Goal: Task Accomplishment & Management: Complete application form

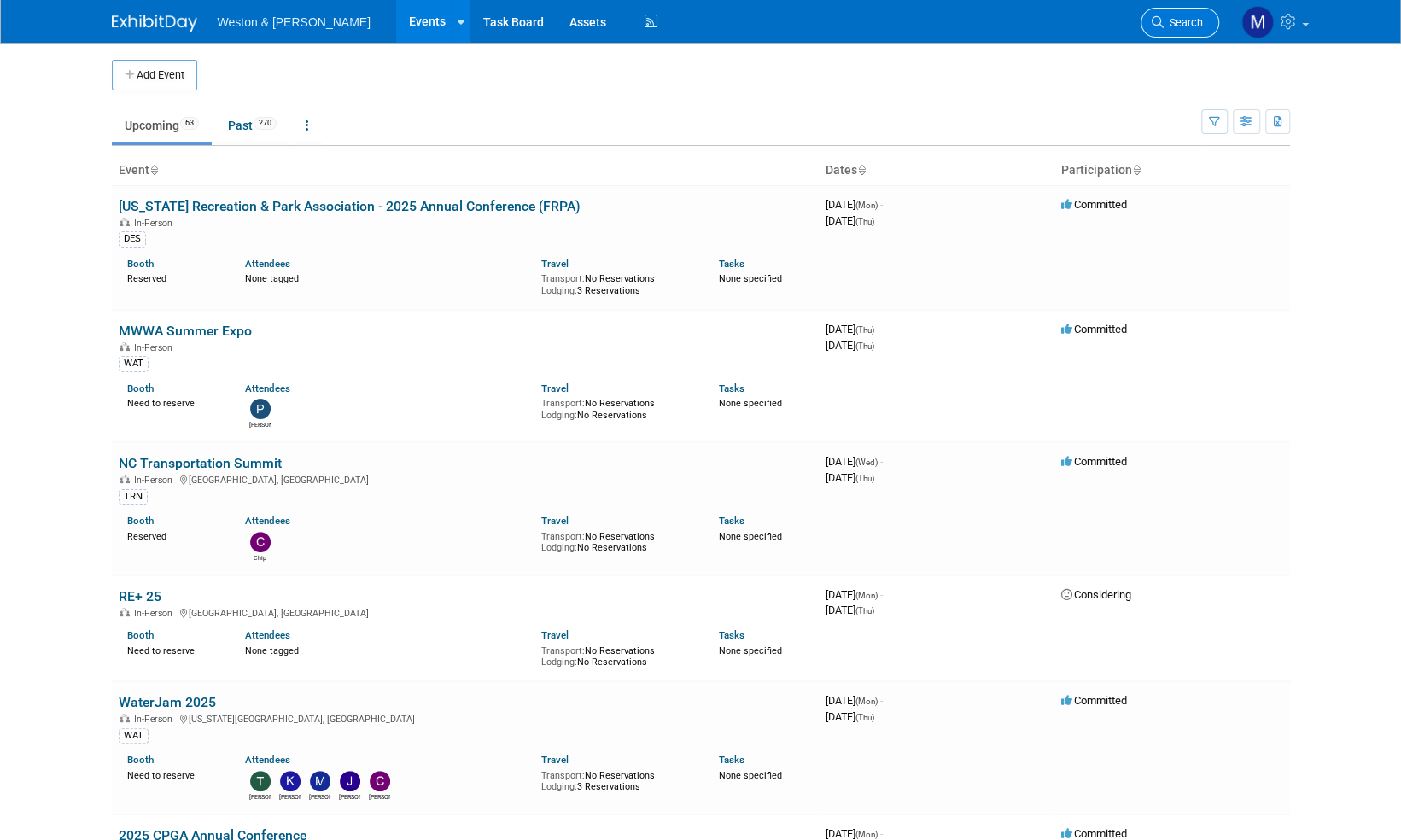
click at [1189, 26] on span "Search" at bounding box center [1183, 22] width 40 height 13
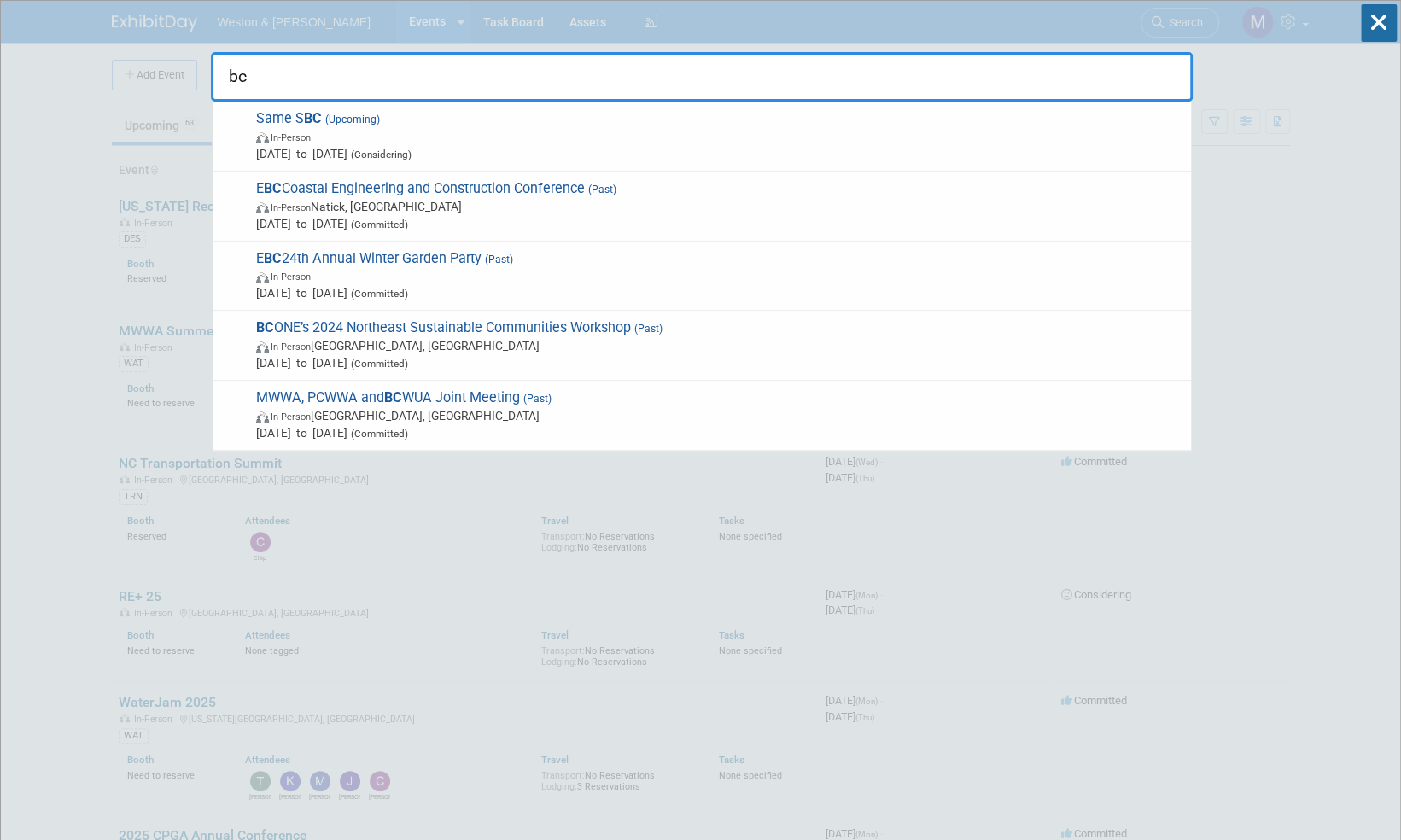
type input "b"
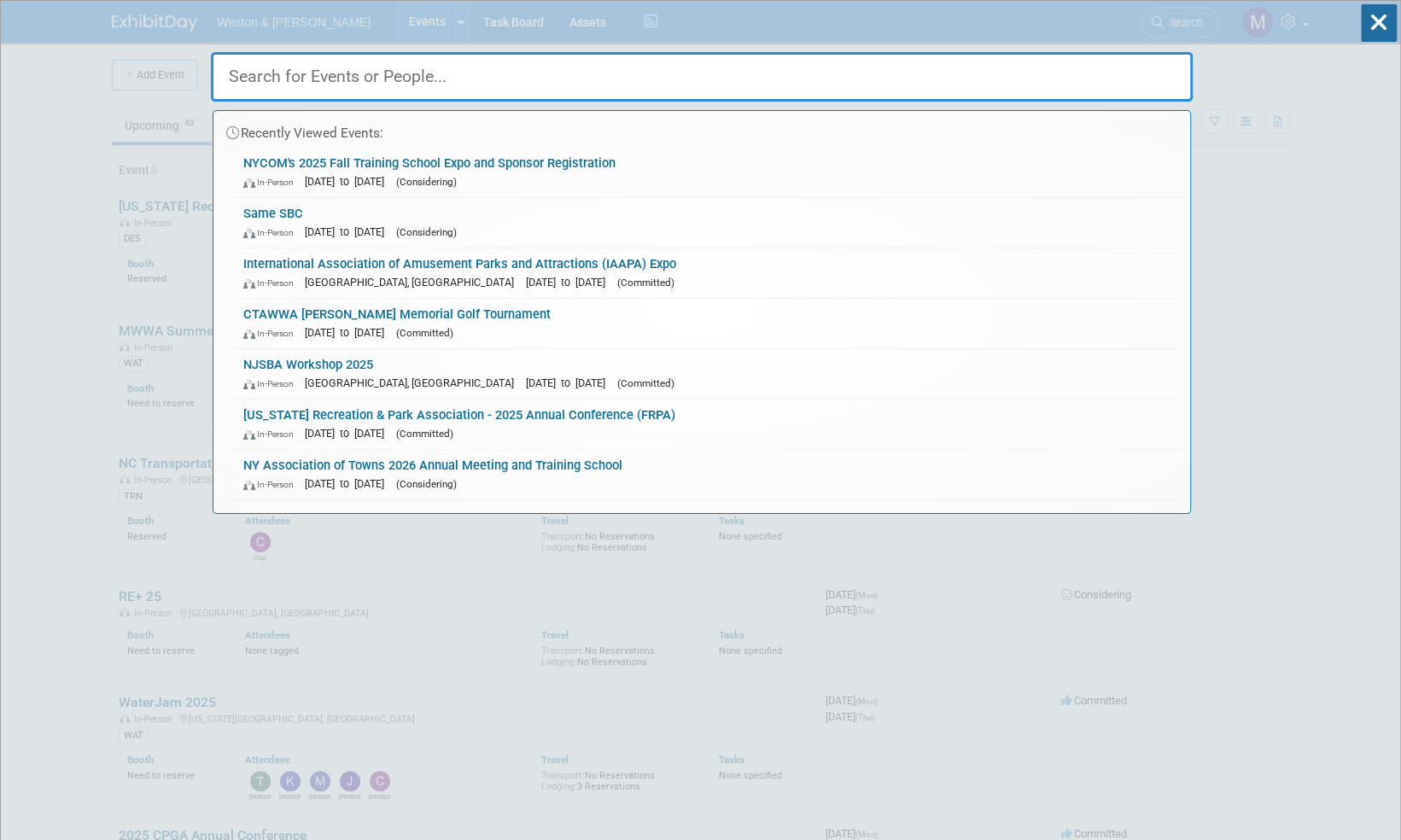
paste input "Northeast Sustainable Communities Workshop"
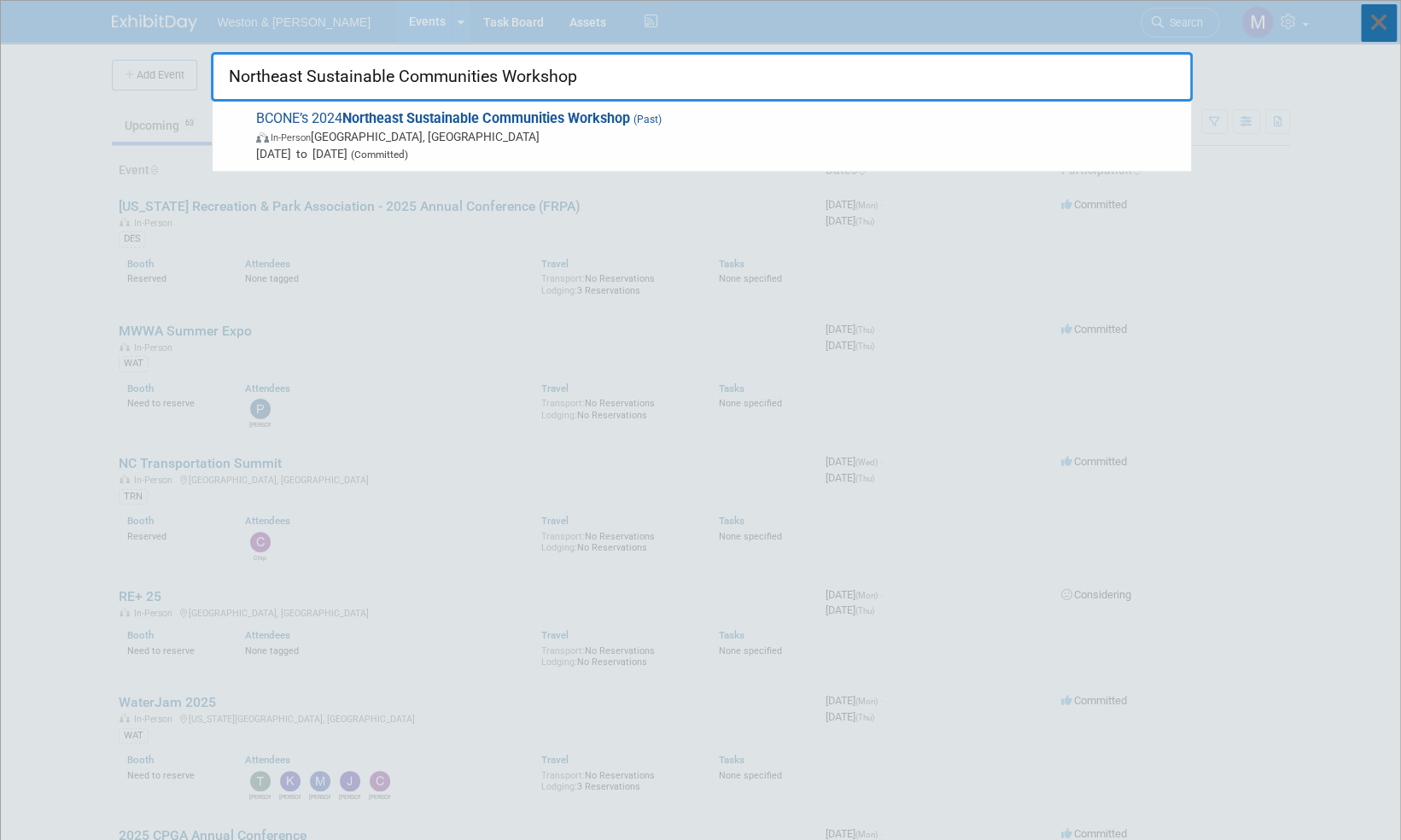
type input "Northeast Sustainable Communities Workshop"
click at [1375, 19] on icon at bounding box center [1378, 23] width 36 height 38
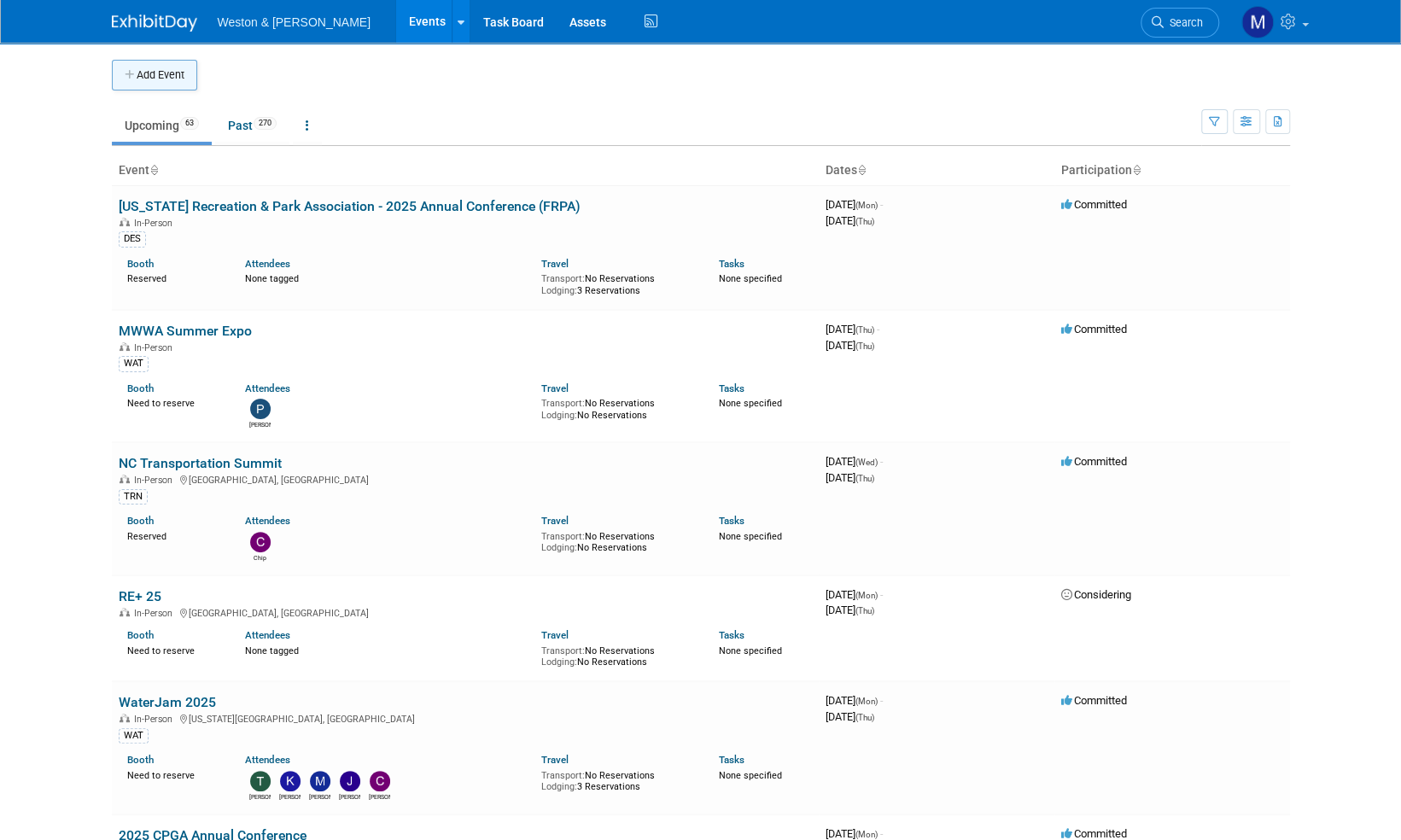
click at [164, 75] on button "Add Event" at bounding box center [154, 75] width 86 height 31
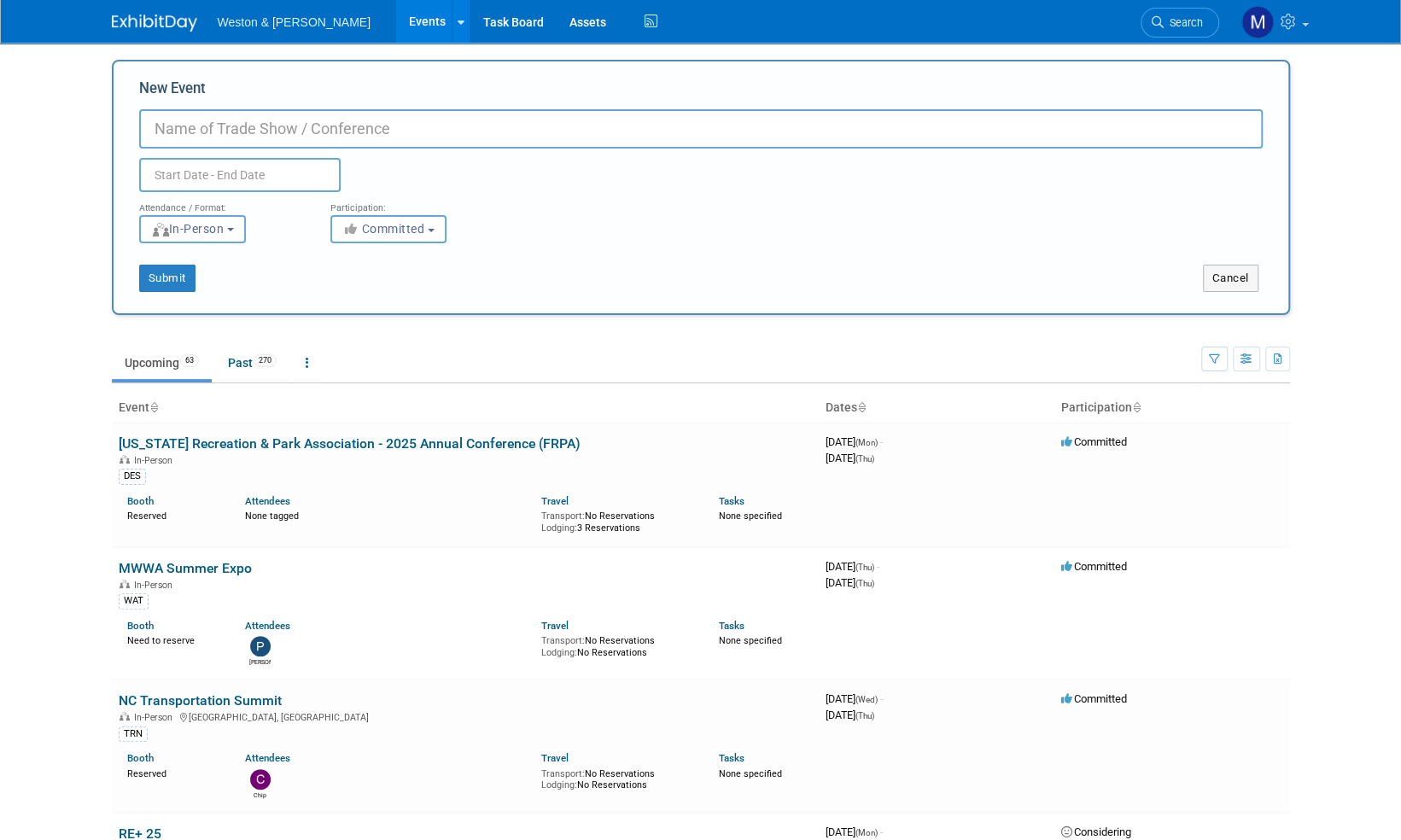
click at [197, 117] on input "New Event" at bounding box center [701, 129] width 1123 height 40
paste input "Northeast Sustainable Communities Workshop"
type input "BCONE Northeast Sustainable Communities Workshop 2025"
click at [227, 169] on input "text" at bounding box center [240, 175] width 201 height 34
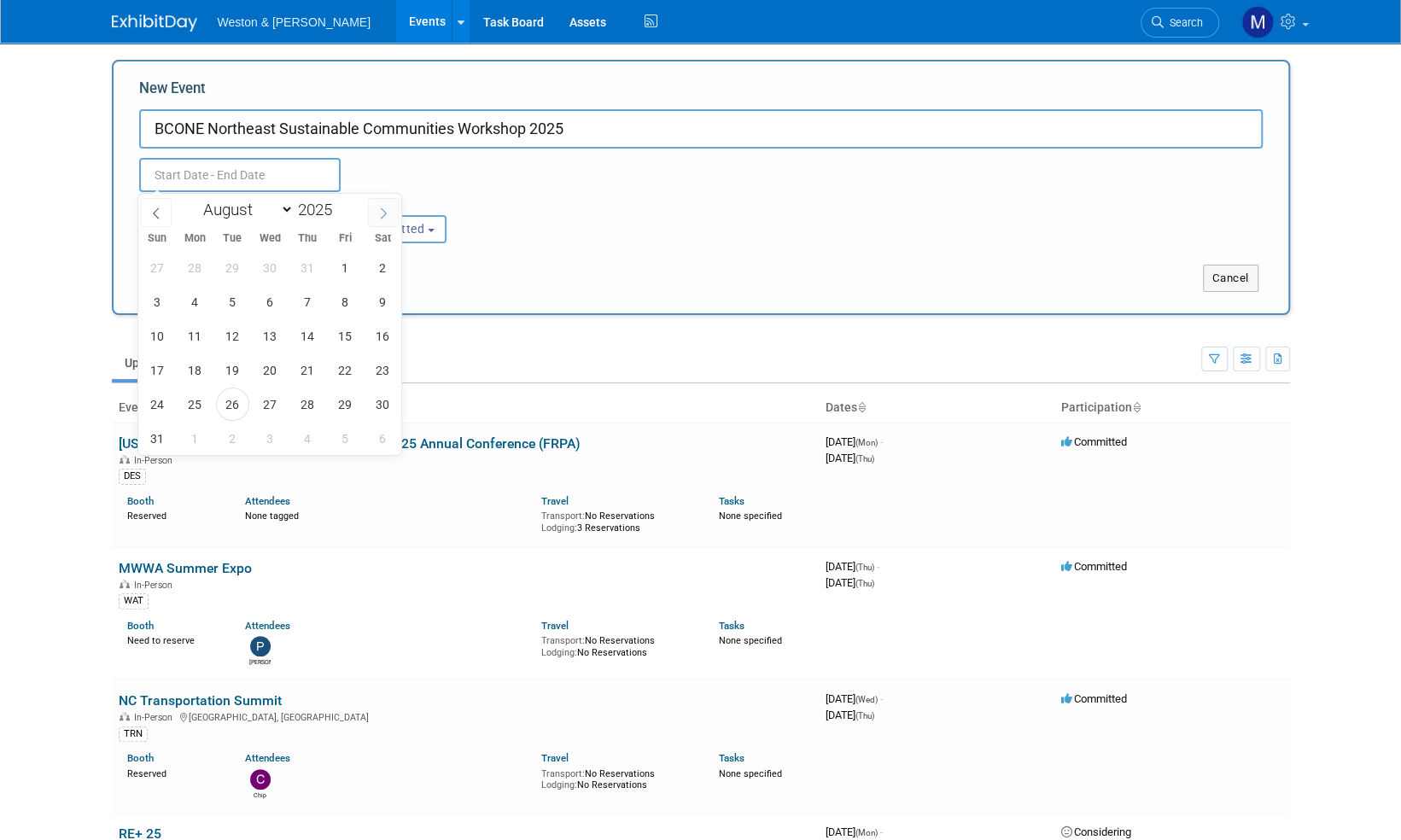
click at [384, 210] on icon at bounding box center [384, 213] width 12 height 12
select select "8"
click at [272, 335] on span "17" at bounding box center [271, 336] width 34 height 33
click at [302, 338] on span "18" at bounding box center [308, 336] width 34 height 33
type input "Sep 17, 2025 to Sep 18, 2025"
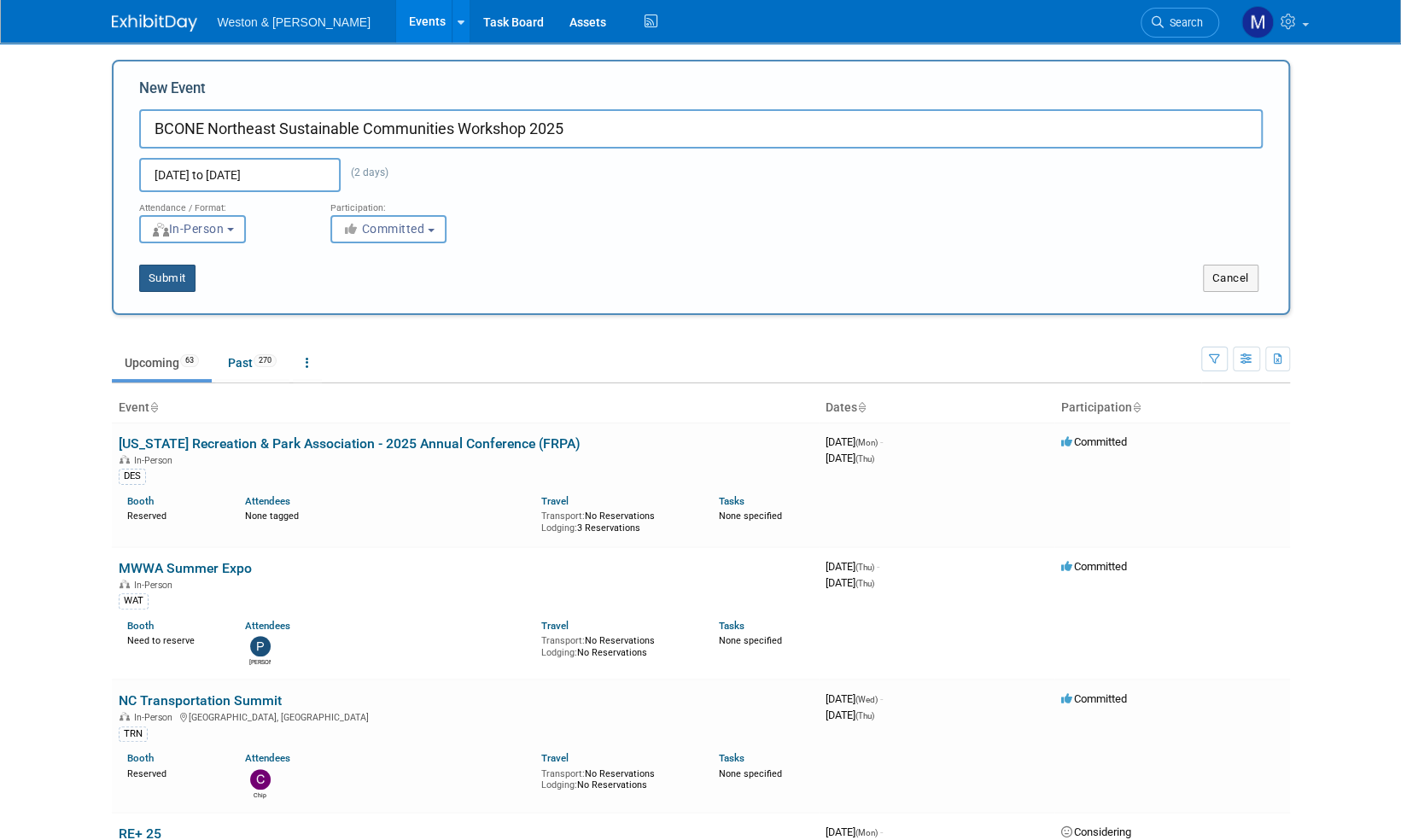
click at [171, 274] on button "Submit" at bounding box center [168, 278] width 56 height 27
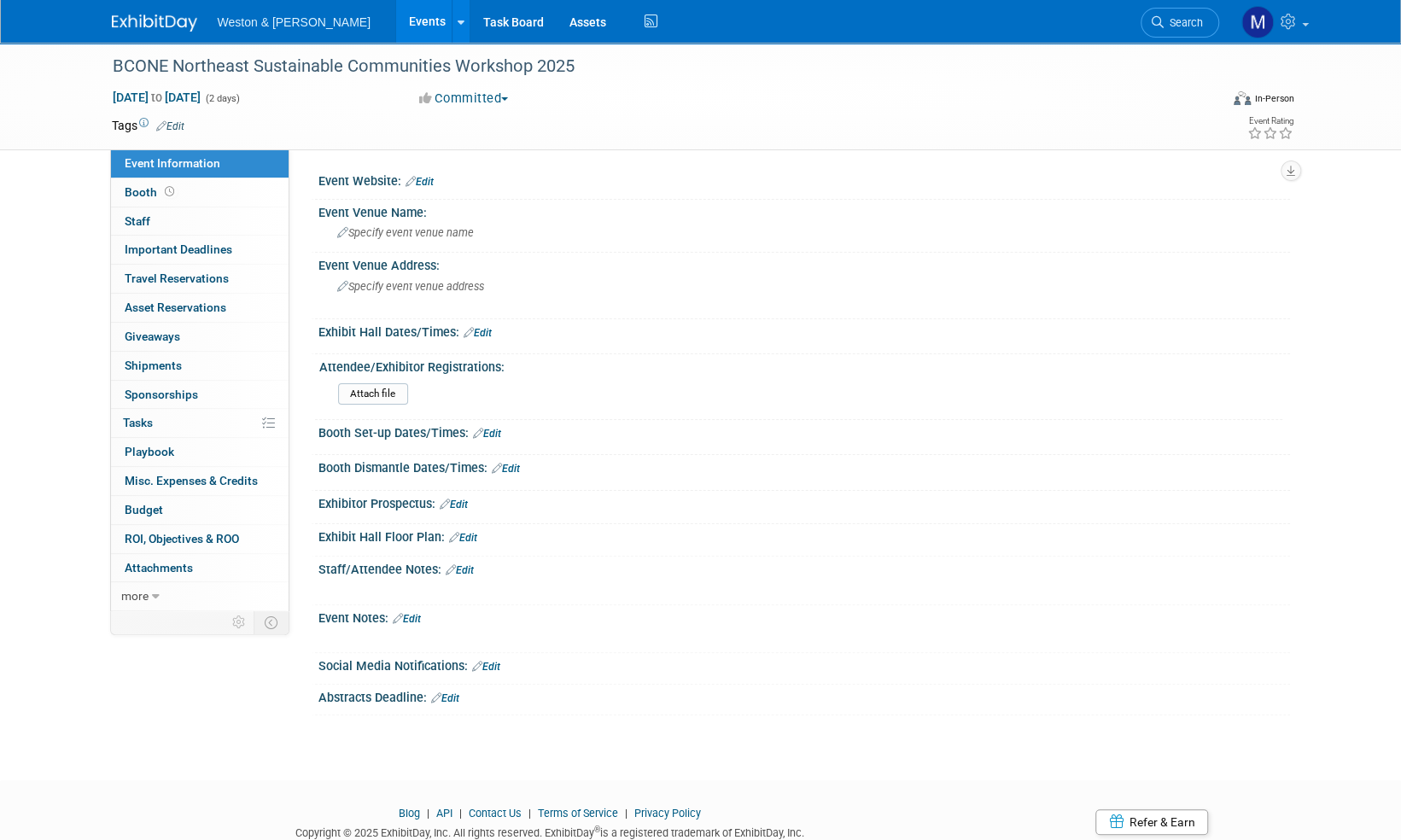
click at [428, 182] on link "Edit" at bounding box center [420, 182] width 28 height 12
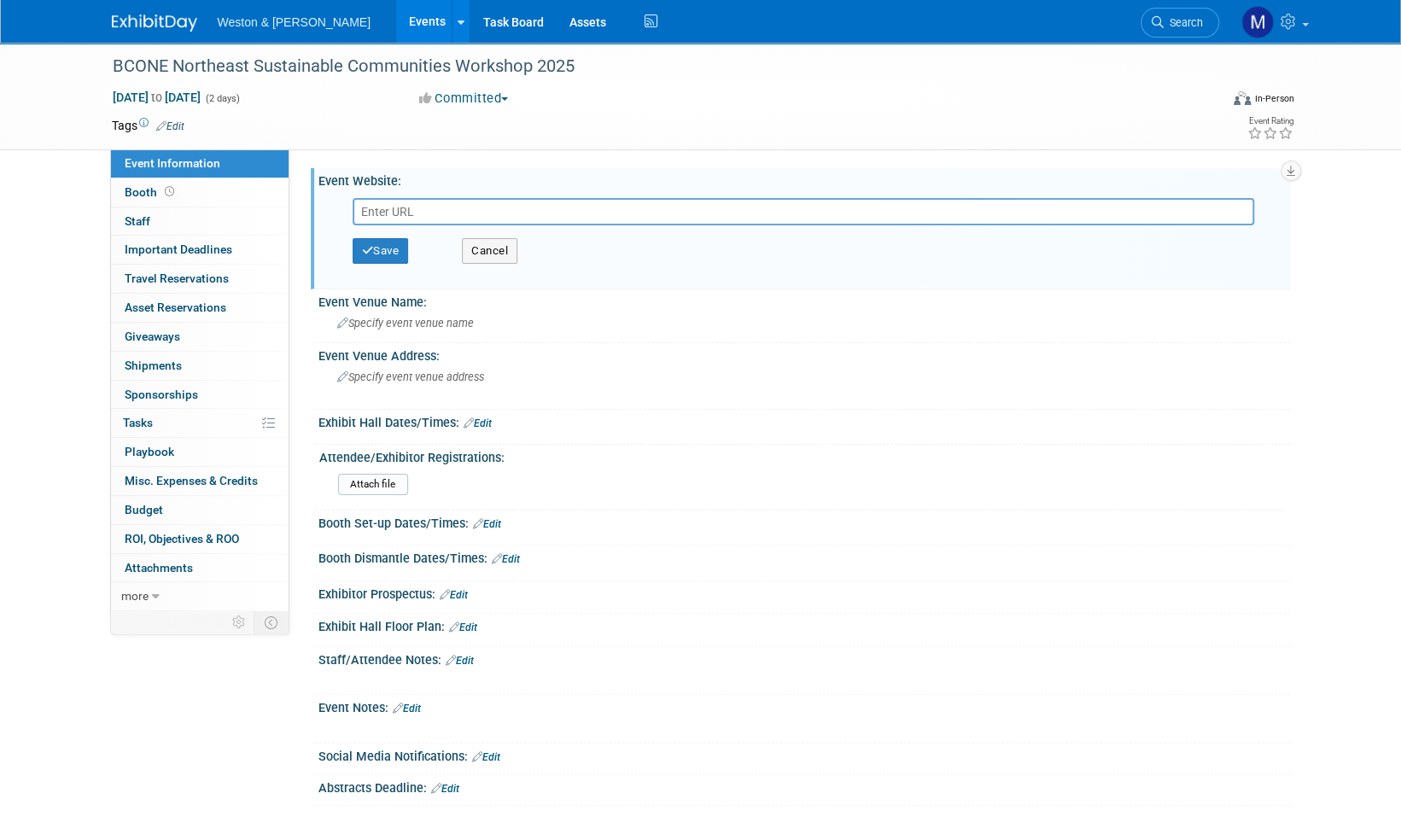
paste input "https://www.brownfieldcoalitionne.org/event-6031119"
type input "https://www.brownfieldcoalitionne.org/event-6031119"
click at [392, 246] on button "Save" at bounding box center [381, 250] width 56 height 26
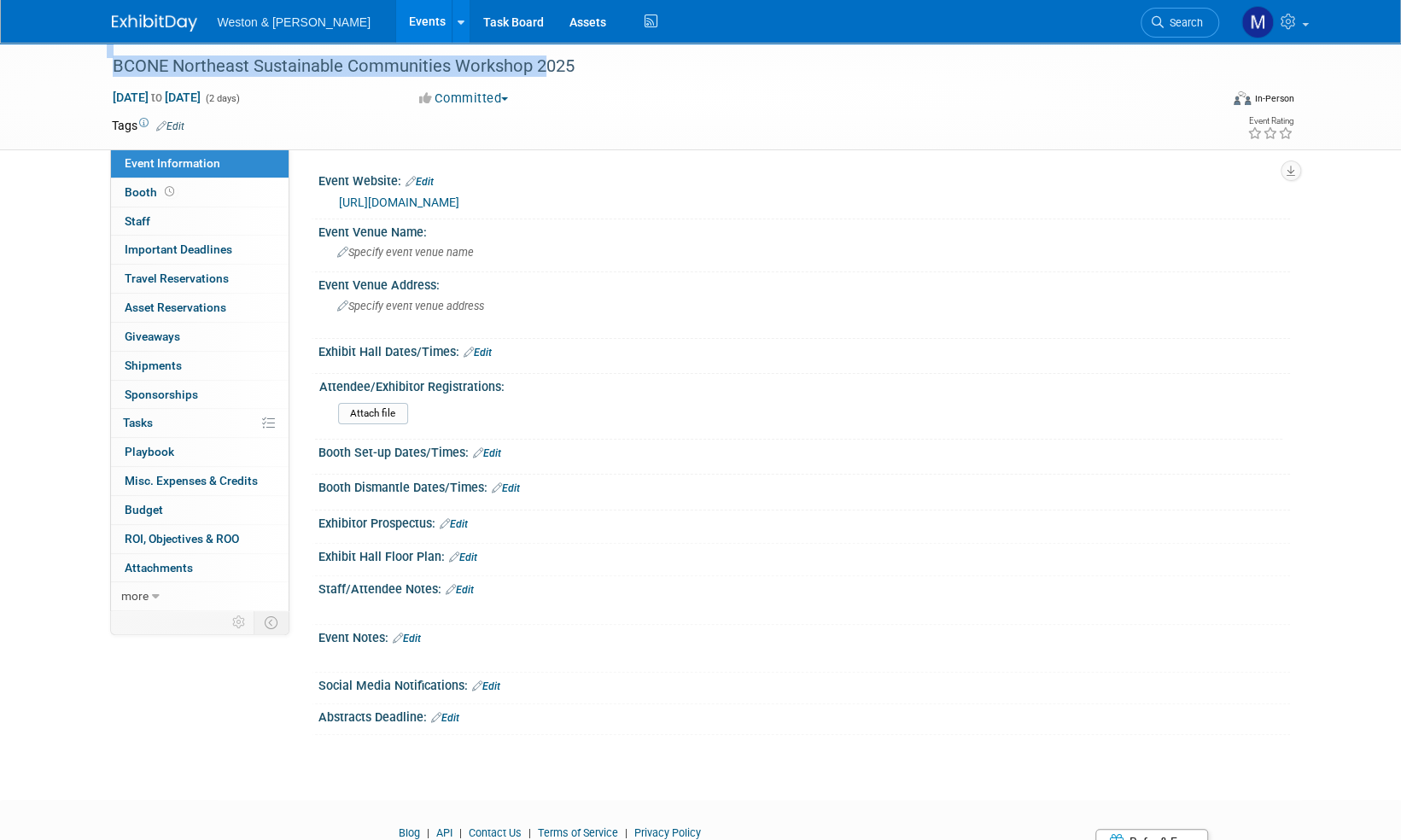
drag, startPoint x: 533, startPoint y: 67, endPoint x: 77, endPoint y: 71, distance: 456.0
click at [77, 71] on div "BCONE Northeast Sustainable Communities Workshop 2025 Sep 17, 2025 to Sep 18, 2…" at bounding box center [700, 96] width 1401 height 108
drag, startPoint x: 77, startPoint y: 71, endPoint x: 289, endPoint y: 66, distance: 212.1
copy div "BCONE Northeast Sustainable Communities Workshop"
click at [150, 23] on img at bounding box center [154, 22] width 86 height 17
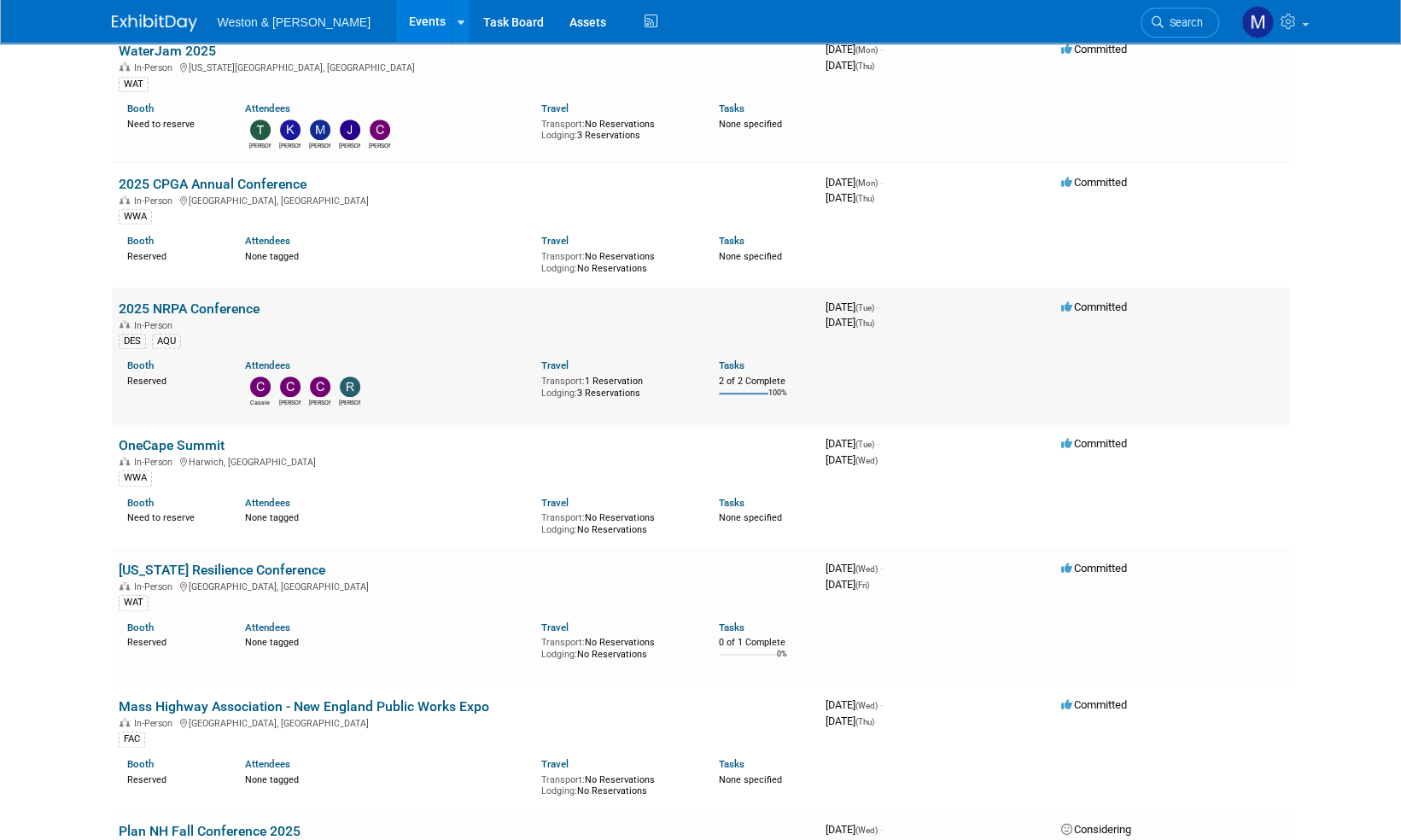
scroll to position [683, 0]
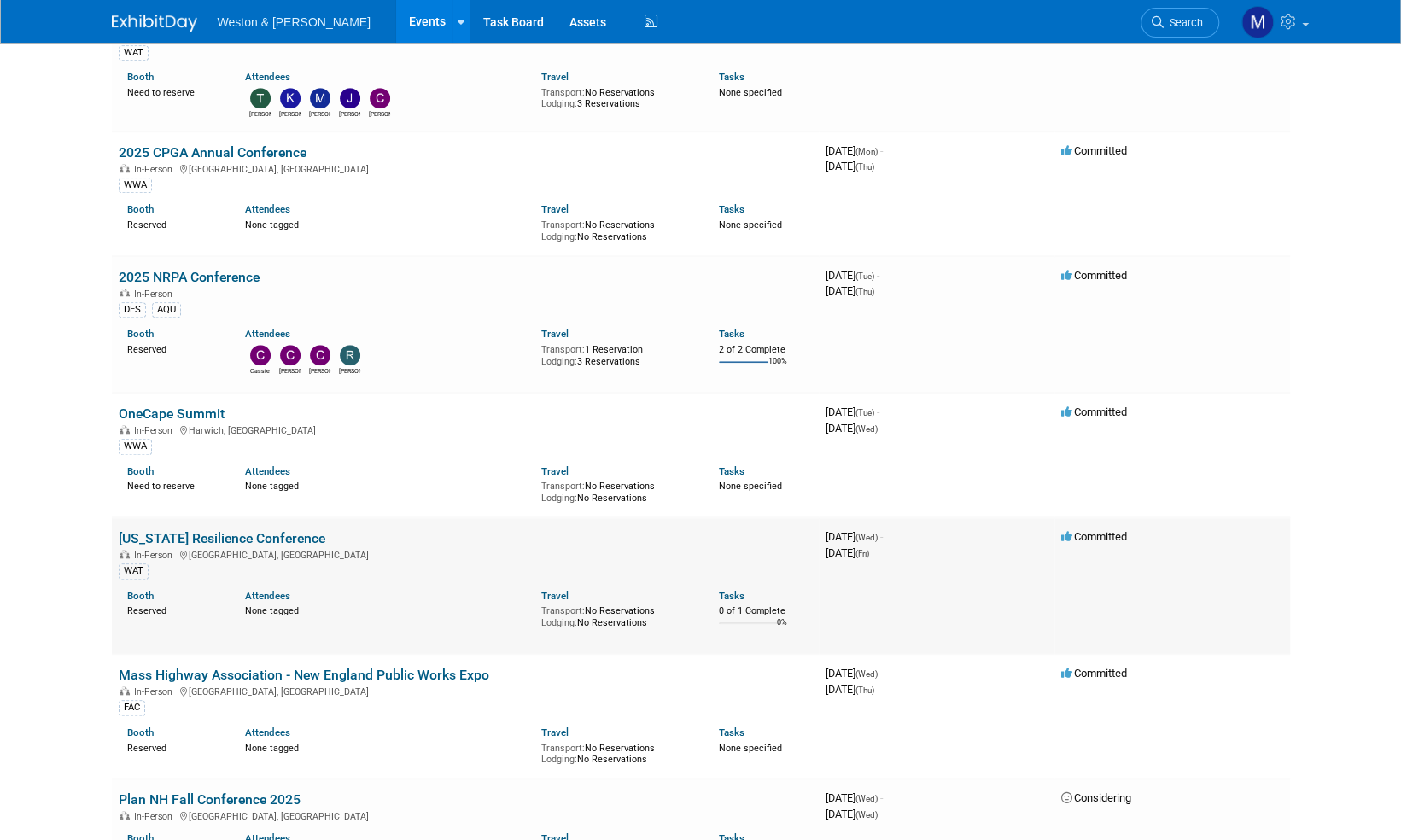
click at [273, 534] on link "[US_STATE] Resilience Conference" at bounding box center [222, 538] width 206 height 16
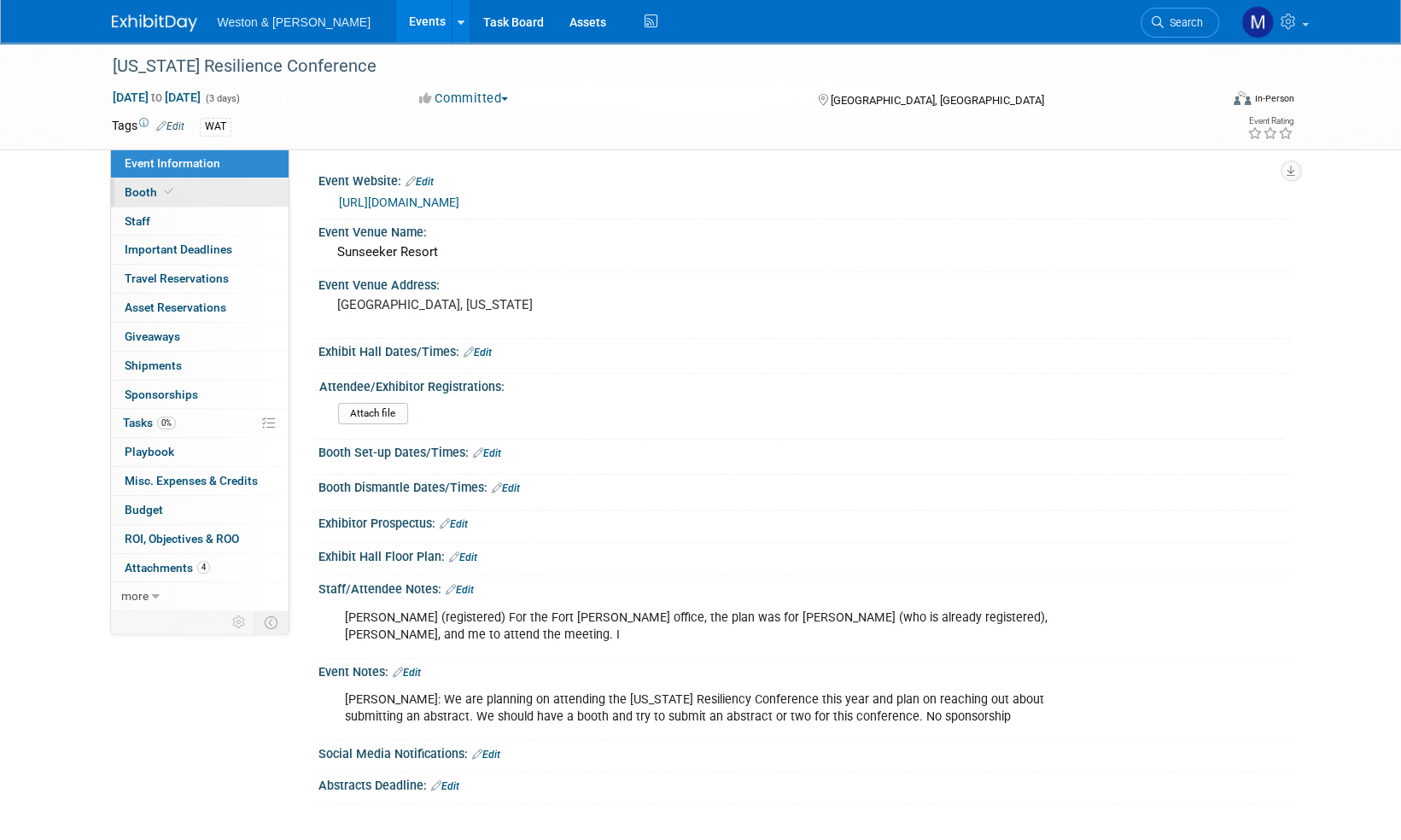
click at [142, 193] on span "Booth" at bounding box center [150, 191] width 52 height 13
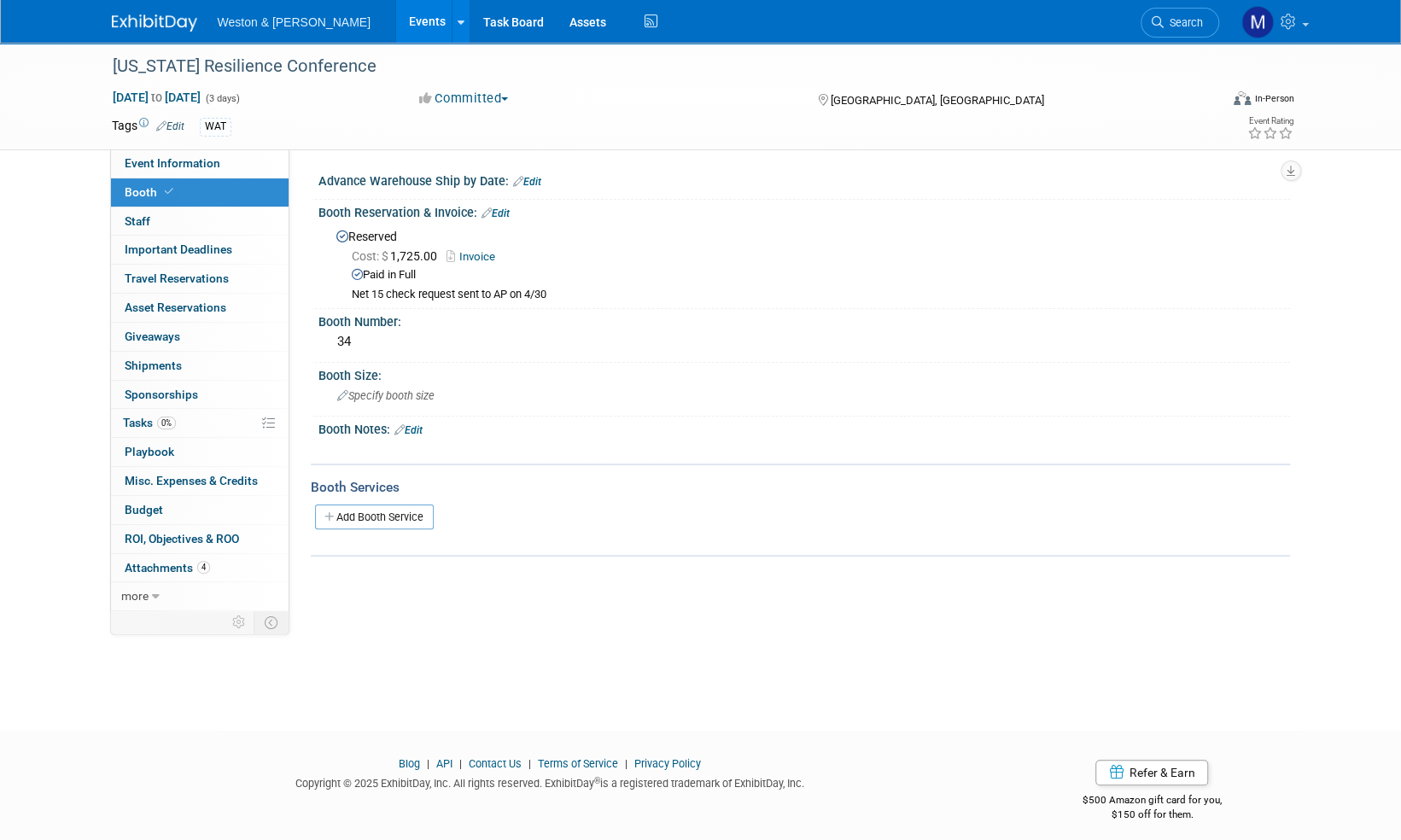
click at [147, 24] on img at bounding box center [154, 22] width 86 height 17
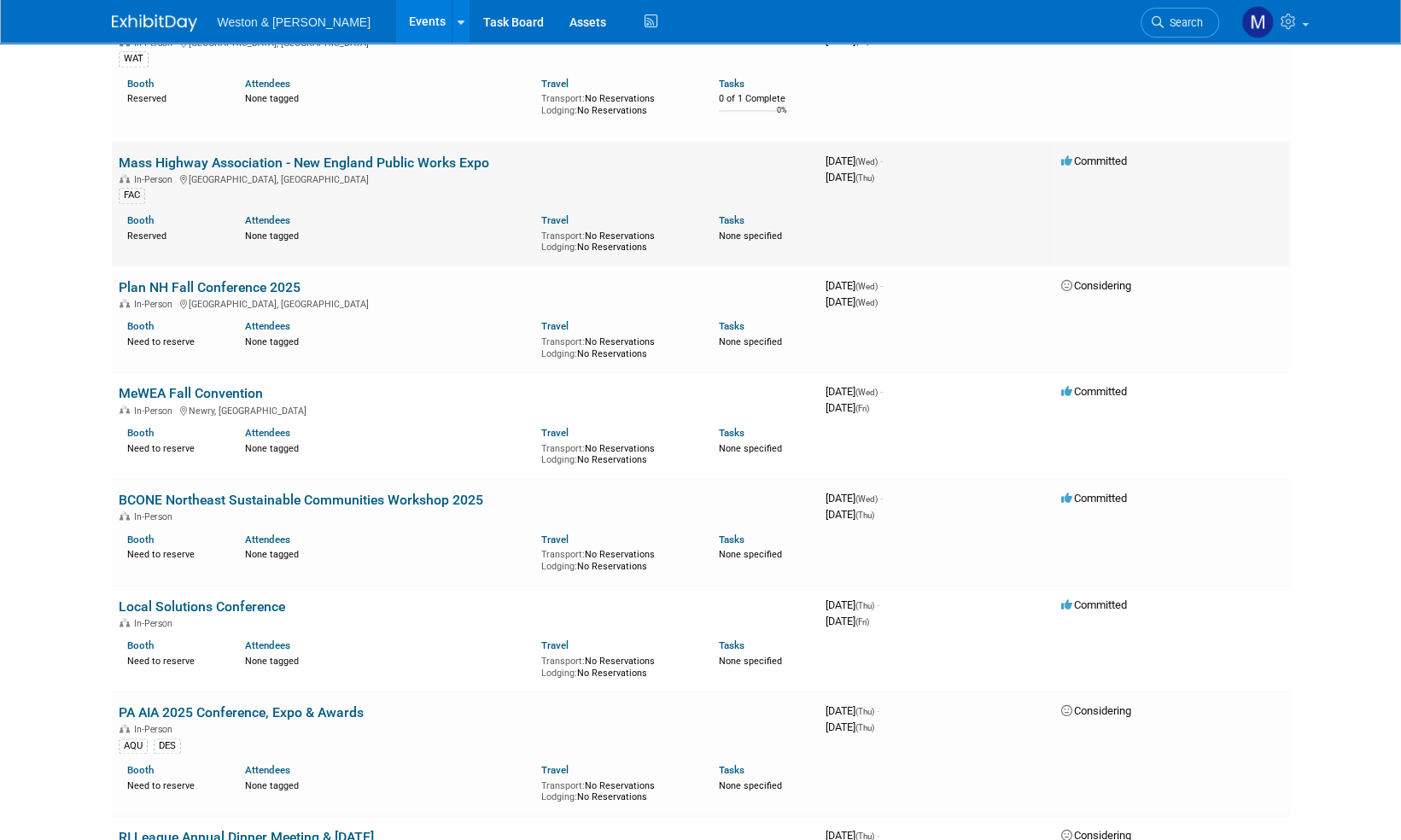
scroll to position [1280, 0]
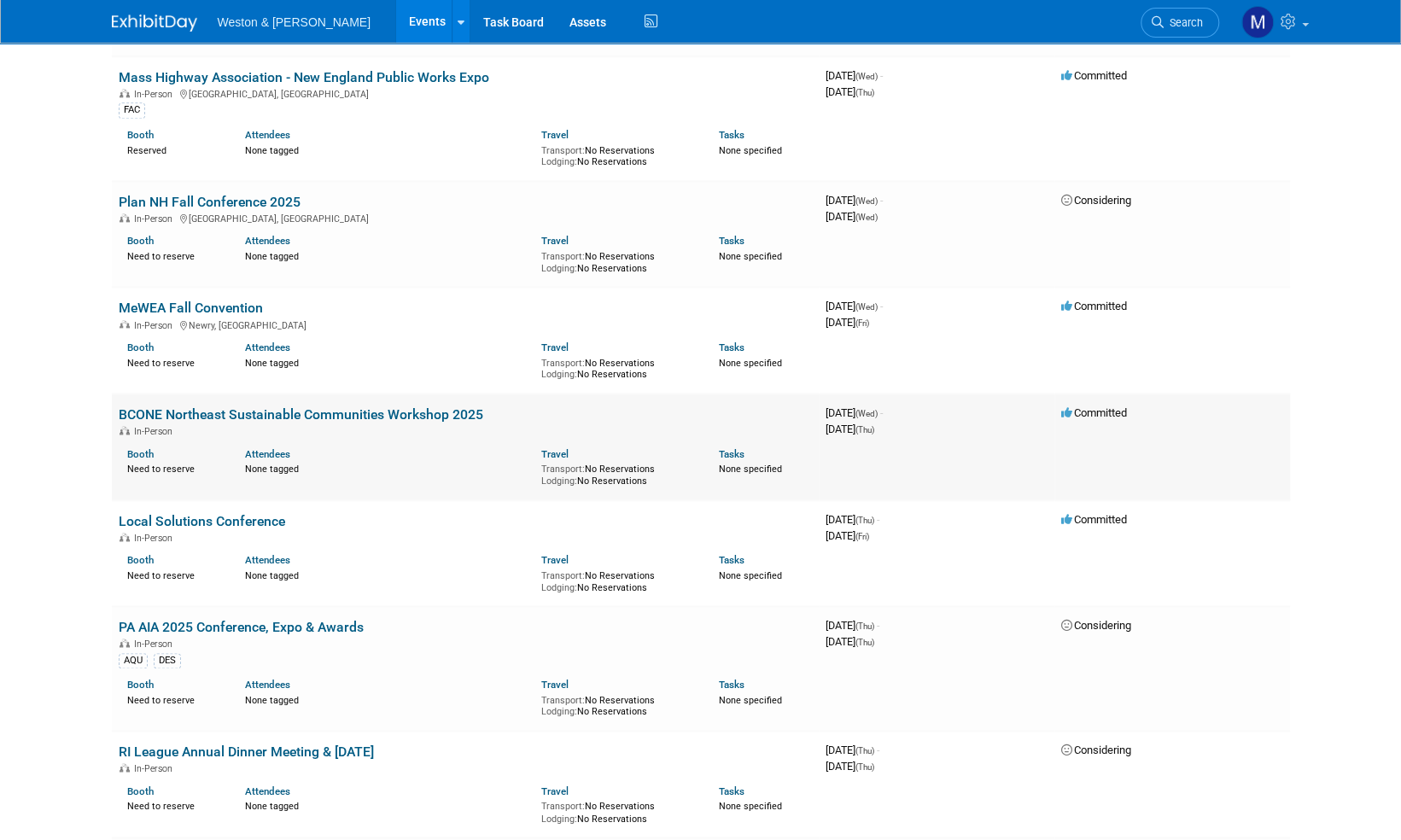
click at [327, 408] on link "BCONE Northeast Sustainable Communities Workshop 2025" at bounding box center [301, 414] width 364 height 16
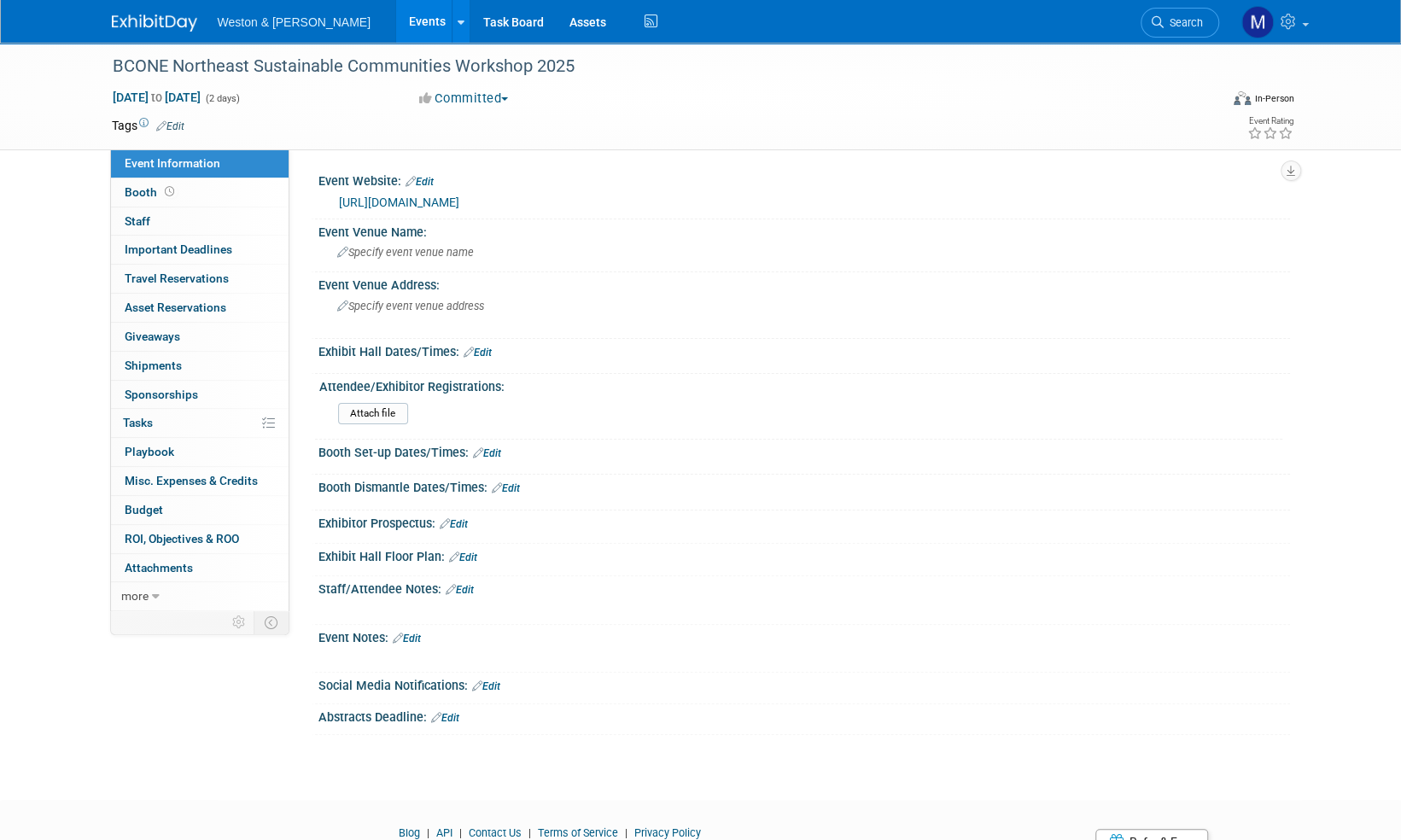
click at [418, 635] on link "Edit" at bounding box center [406, 638] width 28 height 12
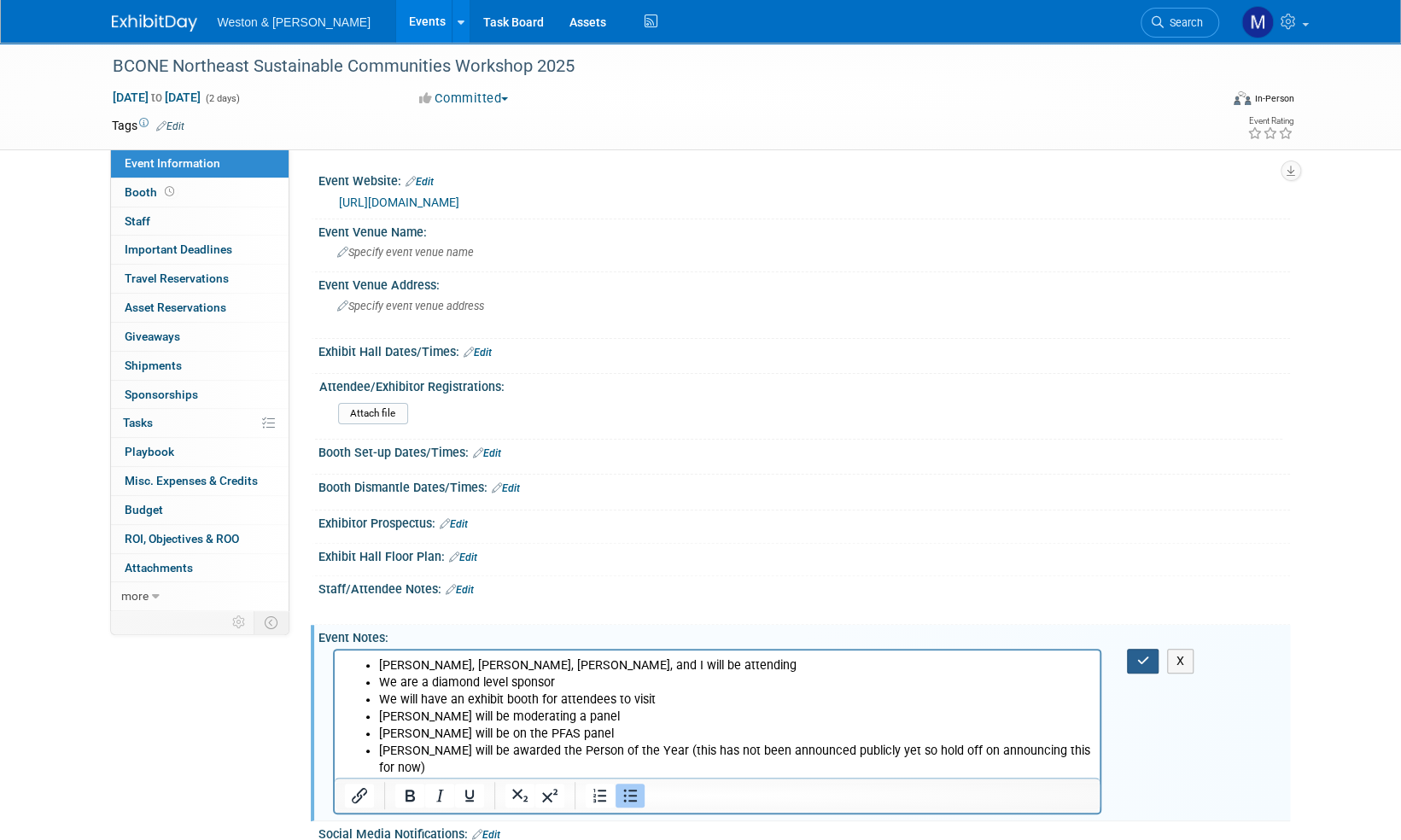
click at [1142, 655] on icon "button" at bounding box center [1143, 661] width 13 height 12
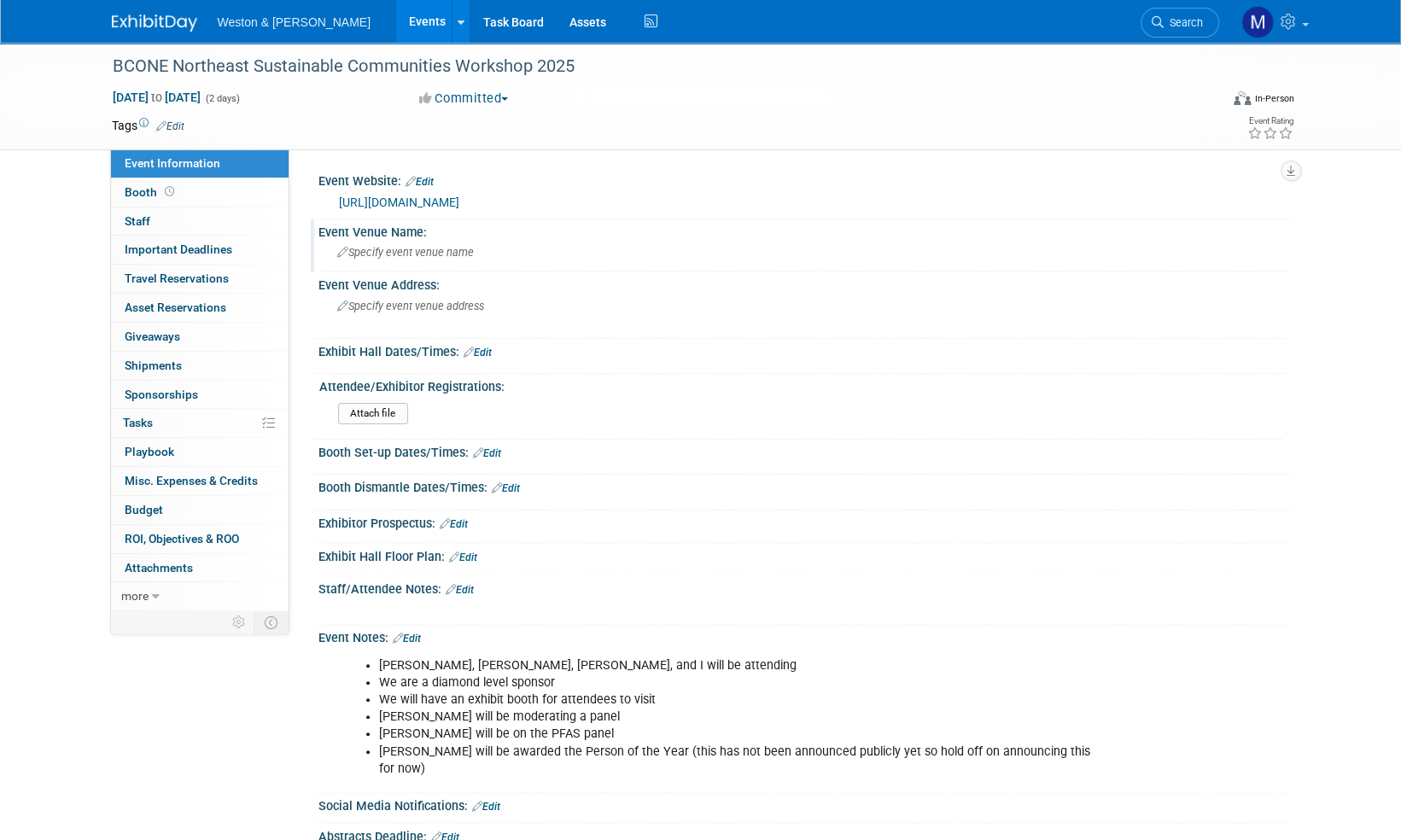
click at [415, 256] on span "Specify event venue name" at bounding box center [405, 252] width 137 height 13
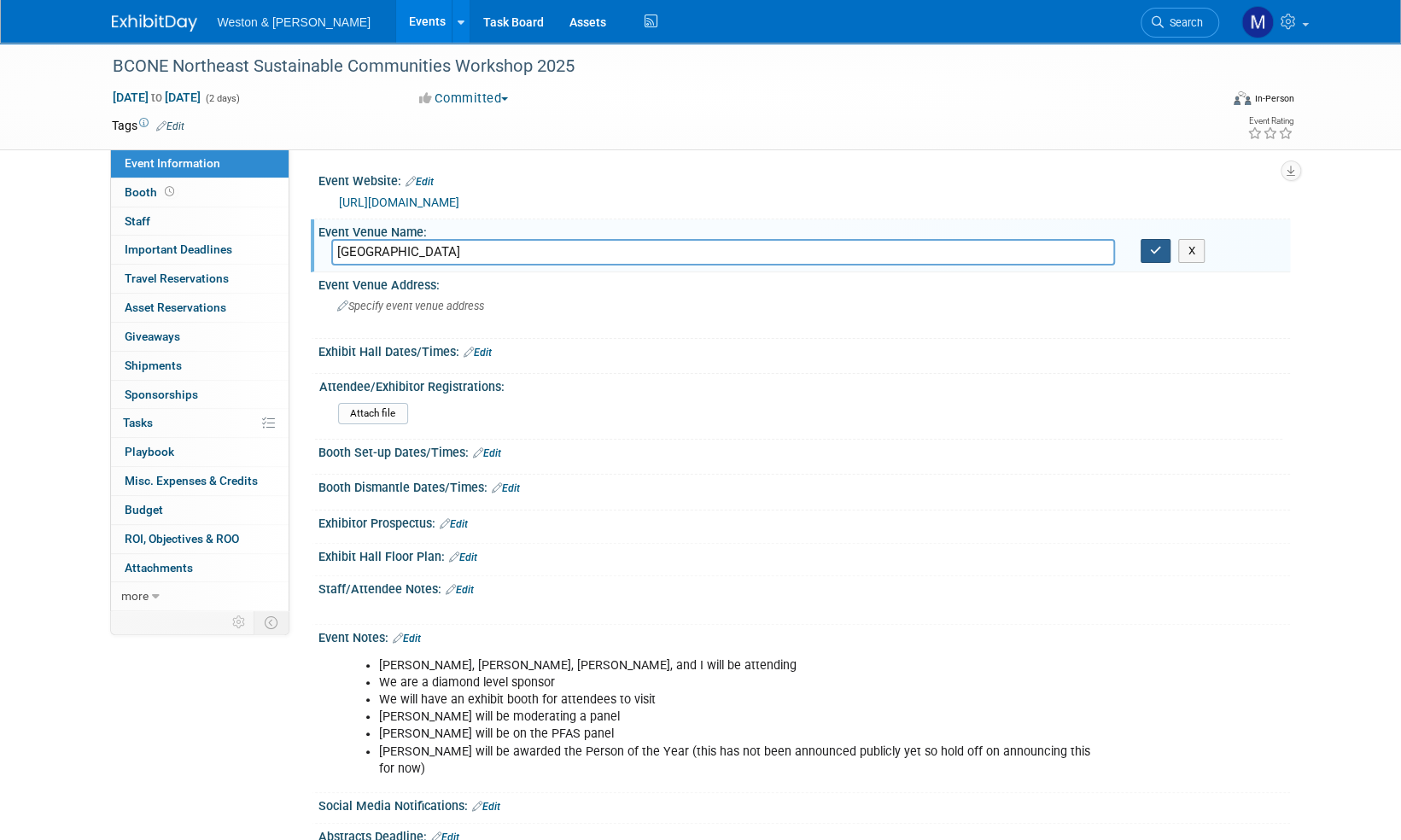
type input "Rivers Casino & Resort"
click at [1159, 245] on icon "button" at bounding box center [1156, 250] width 12 height 11
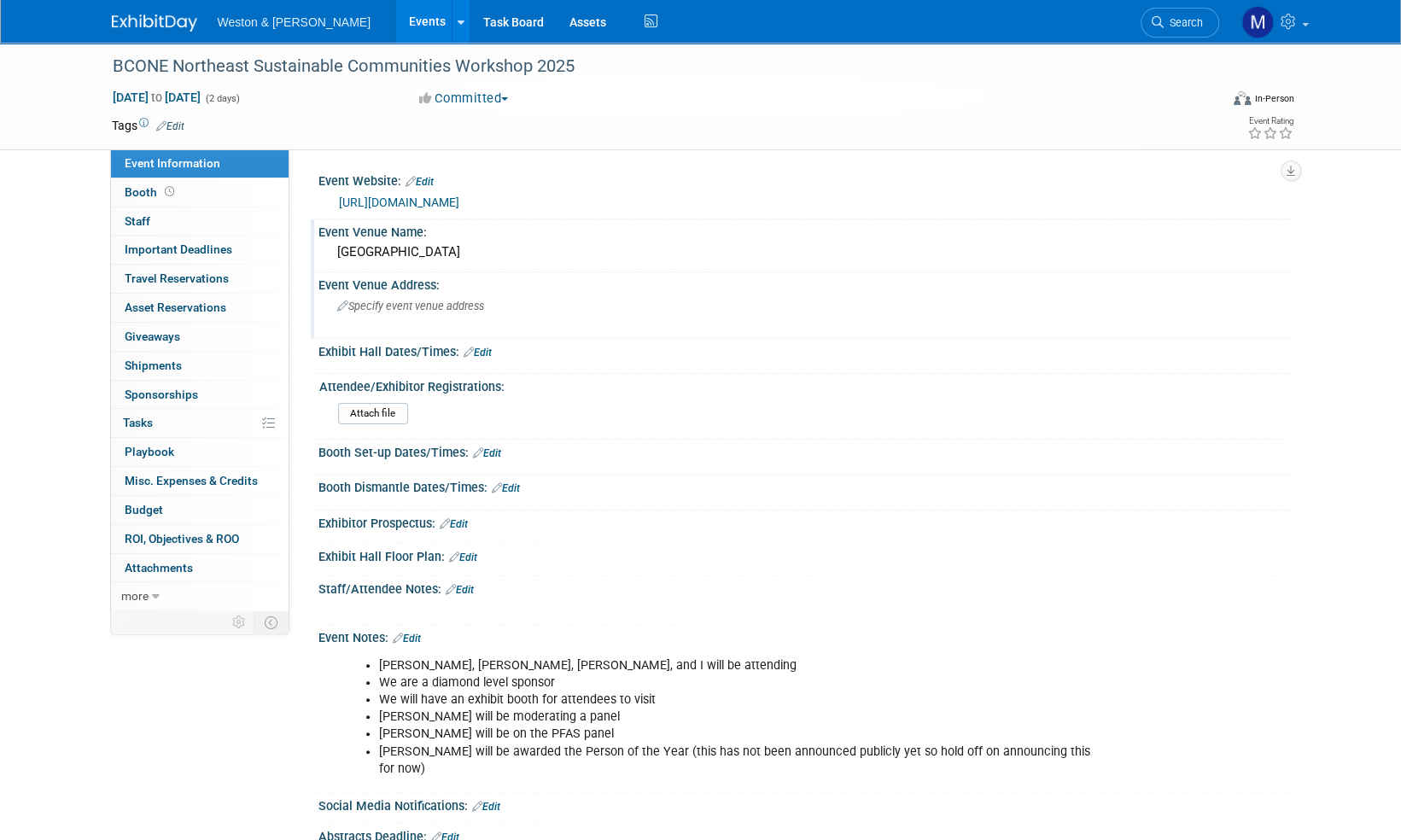
click at [423, 307] on span "Specify event venue address" at bounding box center [410, 306] width 147 height 13
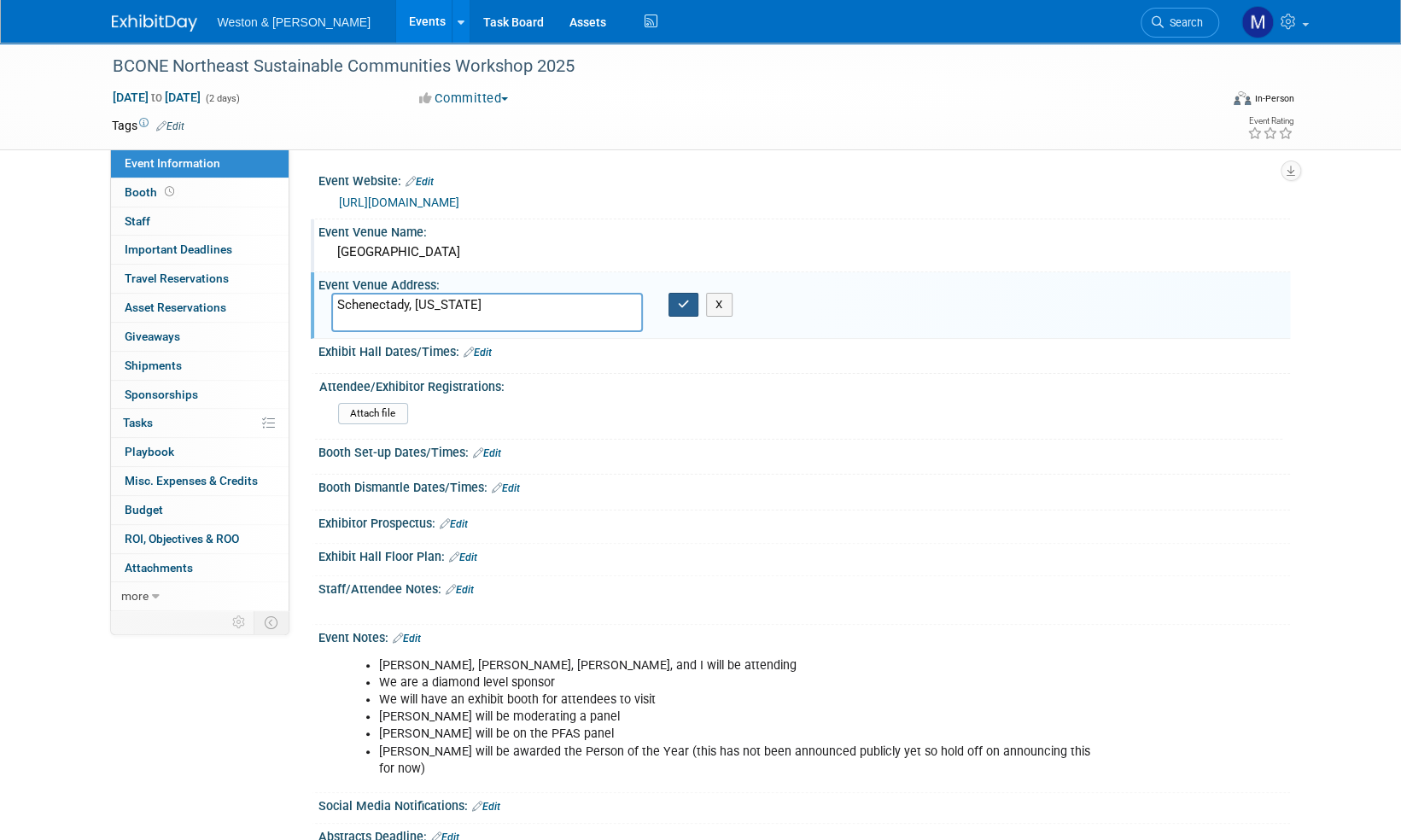
type textarea "Schenectady, New York"
click at [684, 304] on icon "button" at bounding box center [684, 304] width 12 height 11
